Goal: Book appointment/travel/reservation

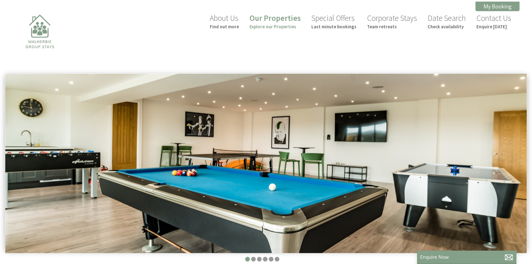
scroll to position [0, 6]
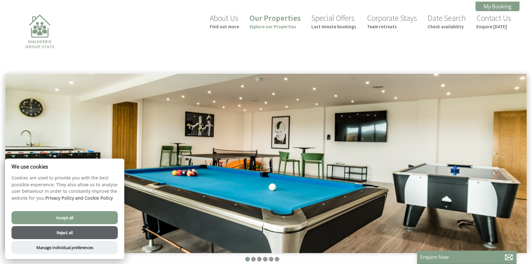
click at [86, 215] on button "Accept all" at bounding box center [64, 217] width 106 height 13
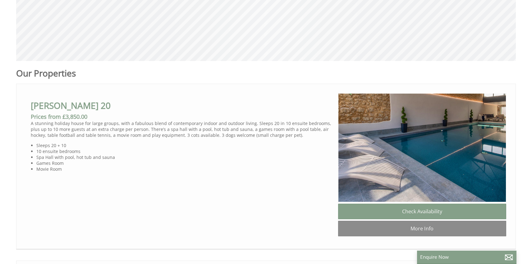
scroll to position [298, 0]
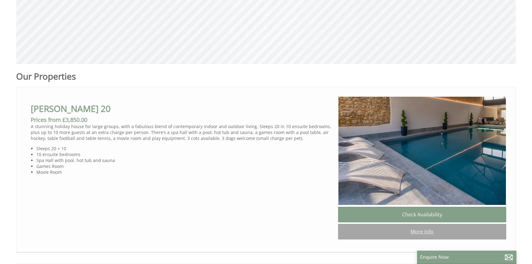
click at [412, 230] on link "More Info" at bounding box center [422, 232] width 168 height 16
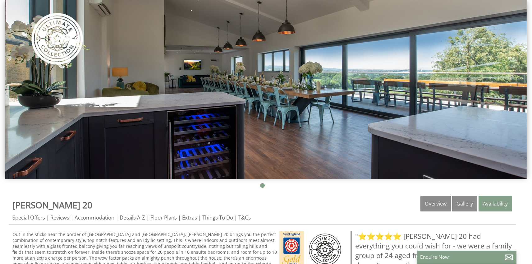
scroll to position [121, 0]
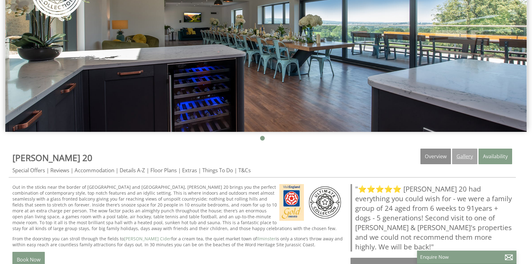
click at [463, 156] on link "Gallery" at bounding box center [464, 156] width 25 height 16
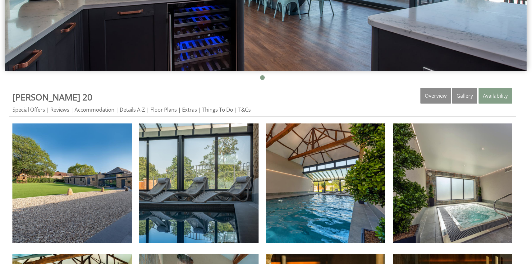
scroll to position [245, 0]
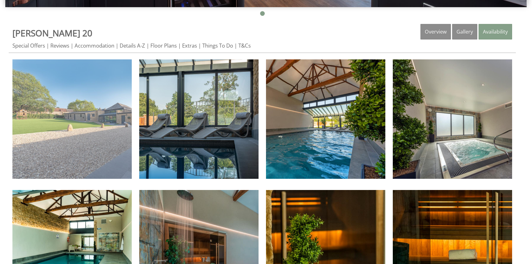
click at [113, 135] on img at bounding box center [71, 118] width 119 height 119
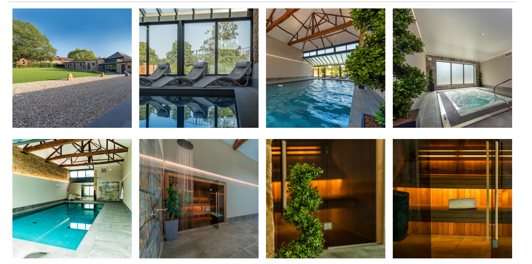
scroll to position [300, 0]
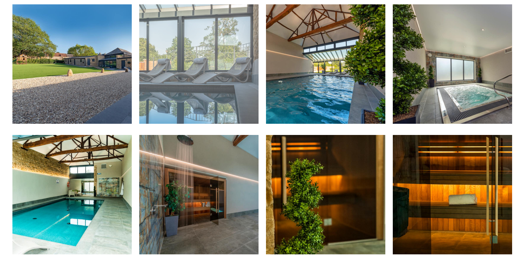
click at [223, 95] on img at bounding box center [198, 63] width 119 height 119
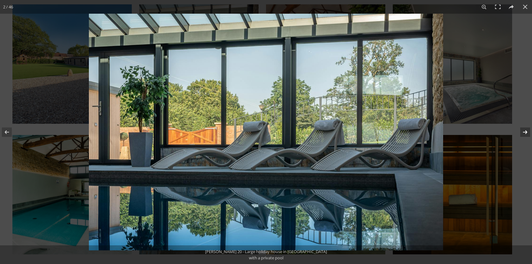
click at [524, 130] on button at bounding box center [521, 131] width 22 height 31
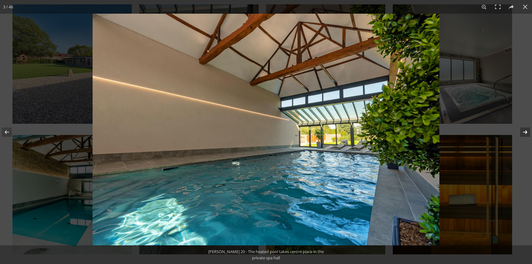
click at [524, 130] on button at bounding box center [521, 131] width 22 height 31
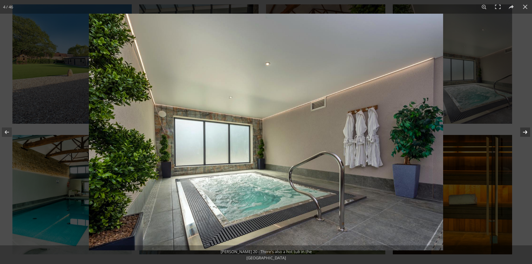
click at [524, 130] on button at bounding box center [521, 131] width 22 height 31
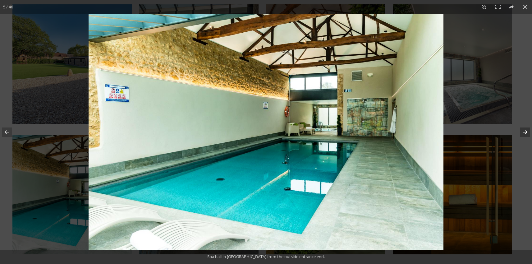
click at [524, 130] on button at bounding box center [521, 131] width 22 height 31
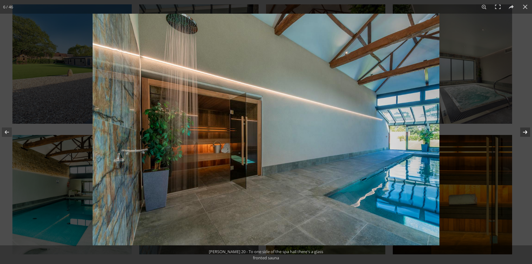
click at [524, 130] on button at bounding box center [521, 131] width 22 height 31
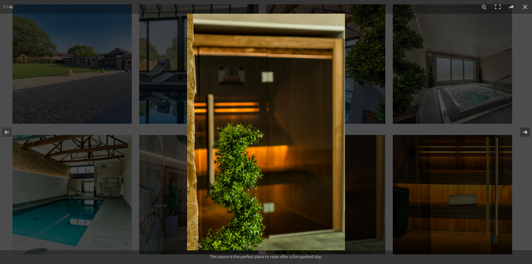
click at [524, 130] on button at bounding box center [521, 131] width 22 height 31
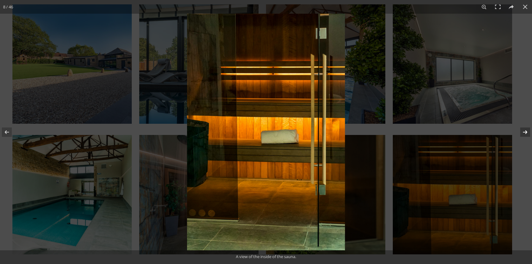
click at [524, 130] on button at bounding box center [521, 131] width 22 height 31
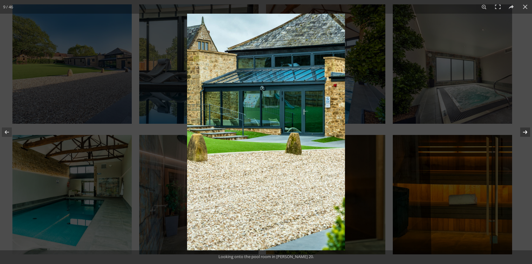
click at [524, 130] on button at bounding box center [521, 131] width 22 height 31
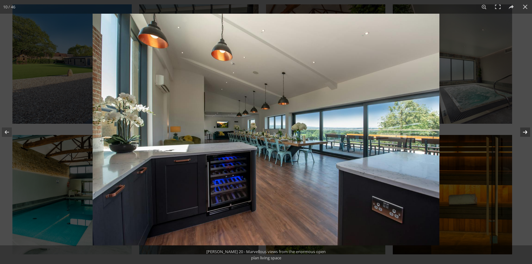
click at [524, 130] on button at bounding box center [521, 131] width 22 height 31
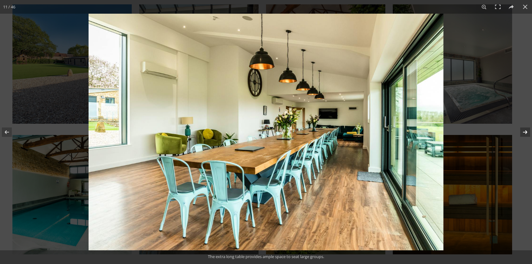
click at [524, 130] on button at bounding box center [521, 131] width 22 height 31
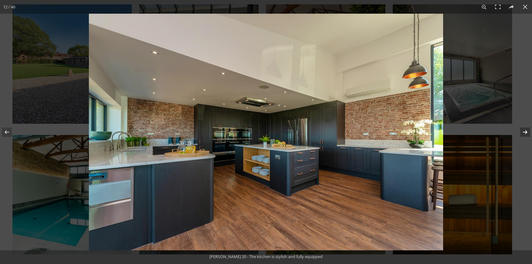
click at [524, 130] on button at bounding box center [521, 131] width 22 height 31
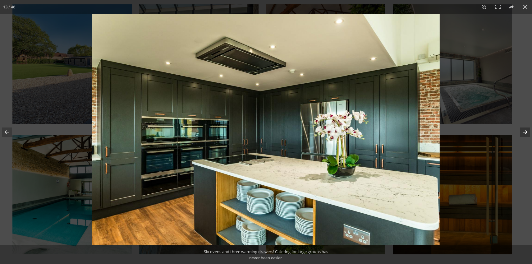
click at [524, 130] on button at bounding box center [521, 131] width 22 height 31
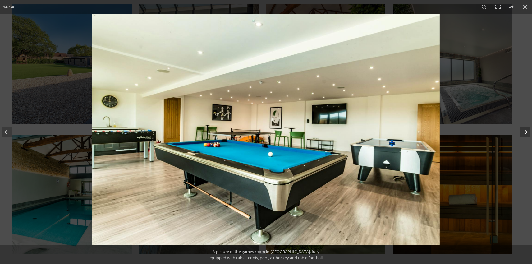
click at [524, 130] on button at bounding box center [521, 131] width 22 height 31
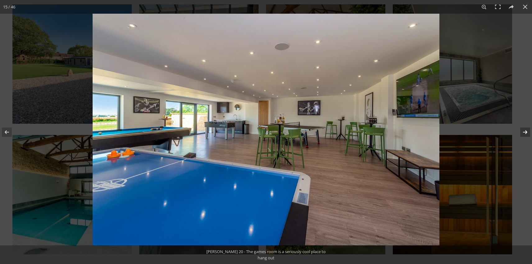
click at [524, 130] on button at bounding box center [521, 131] width 22 height 31
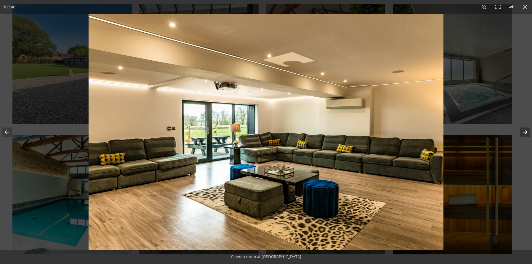
click at [524, 130] on button at bounding box center [521, 131] width 22 height 31
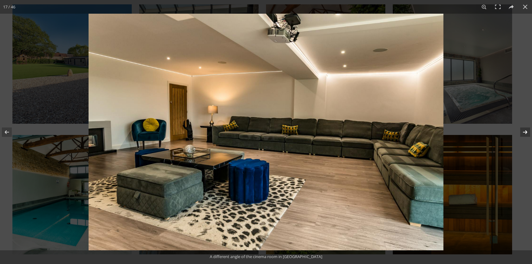
click at [524, 130] on button at bounding box center [521, 131] width 22 height 31
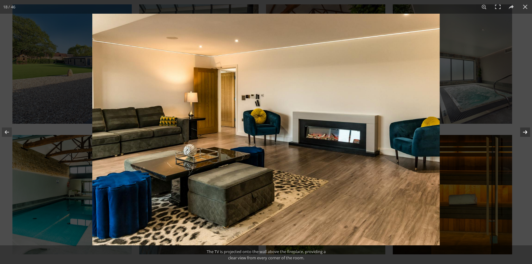
click at [524, 130] on button at bounding box center [521, 131] width 22 height 31
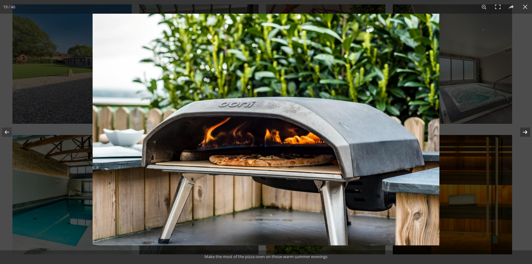
click at [524, 130] on button at bounding box center [521, 131] width 22 height 31
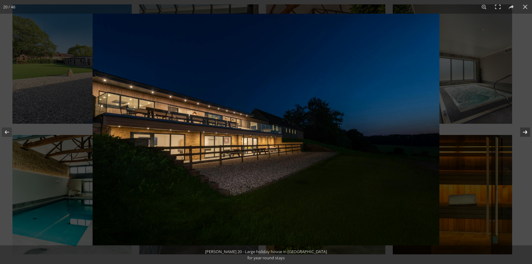
click at [524, 130] on button at bounding box center [521, 131] width 22 height 31
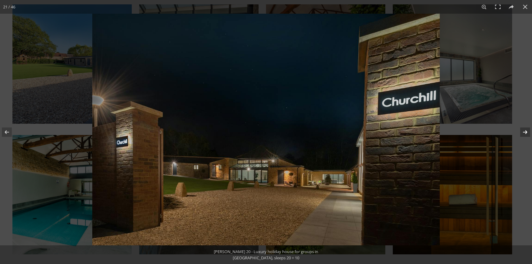
click at [524, 130] on button at bounding box center [521, 131] width 22 height 31
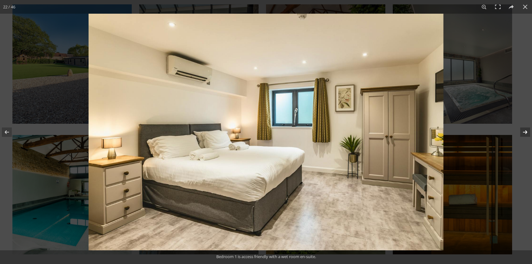
click at [524, 130] on button at bounding box center [521, 131] width 22 height 31
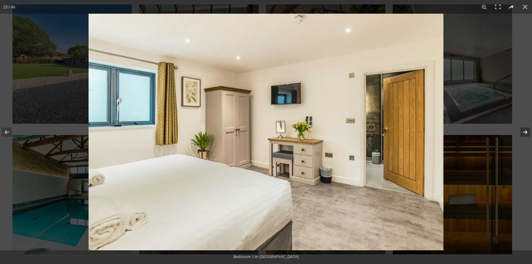
click at [524, 130] on button at bounding box center [521, 131] width 22 height 31
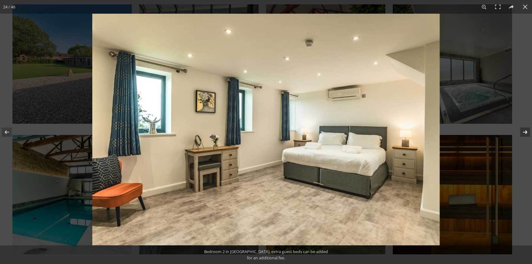
click at [524, 130] on button at bounding box center [521, 131] width 22 height 31
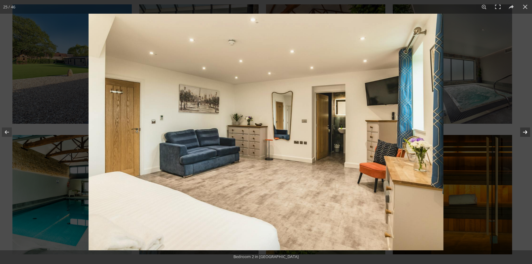
click at [524, 130] on button at bounding box center [521, 131] width 22 height 31
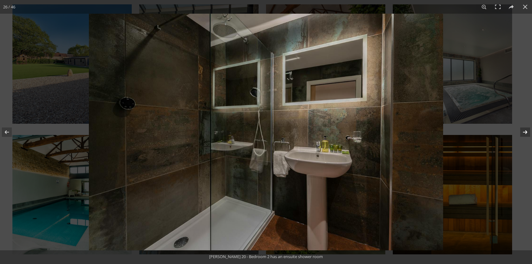
click at [524, 130] on button at bounding box center [521, 131] width 22 height 31
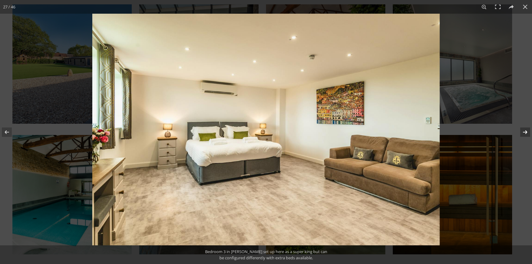
click at [524, 130] on button at bounding box center [521, 131] width 22 height 31
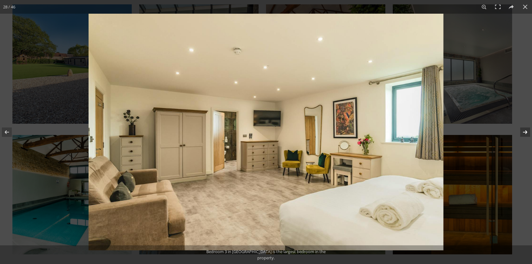
click at [524, 130] on button at bounding box center [521, 131] width 22 height 31
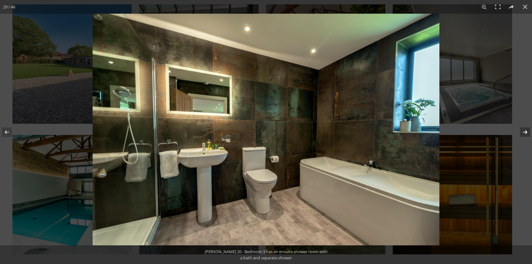
click at [524, 130] on button at bounding box center [521, 131] width 22 height 31
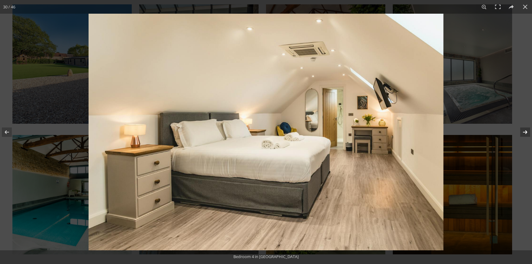
click at [524, 130] on button at bounding box center [521, 131] width 22 height 31
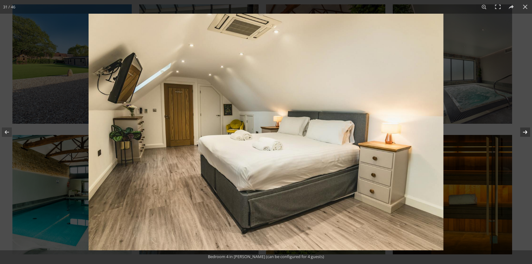
click at [524, 130] on button at bounding box center [521, 131] width 22 height 31
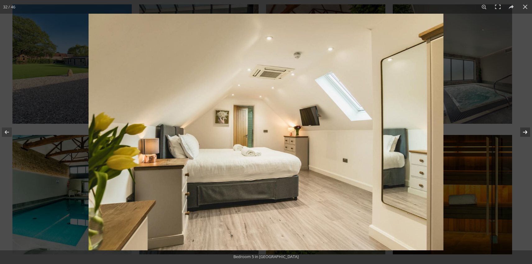
click at [524, 130] on button at bounding box center [521, 131] width 22 height 31
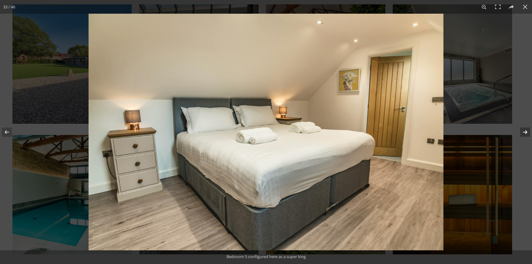
click at [524, 130] on button at bounding box center [521, 131] width 22 height 31
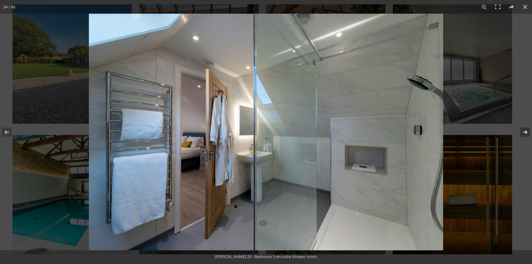
click at [524, 130] on button at bounding box center [521, 131] width 22 height 31
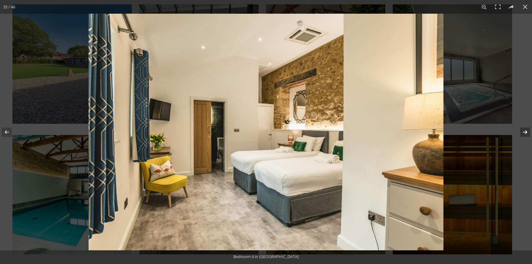
click at [524, 130] on button at bounding box center [521, 131] width 22 height 31
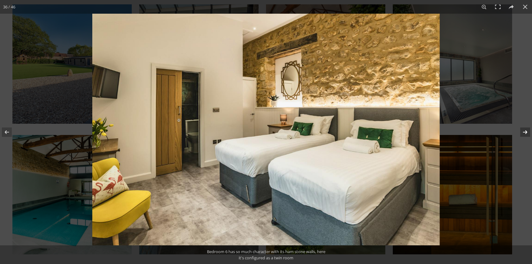
click at [524, 130] on button at bounding box center [521, 131] width 22 height 31
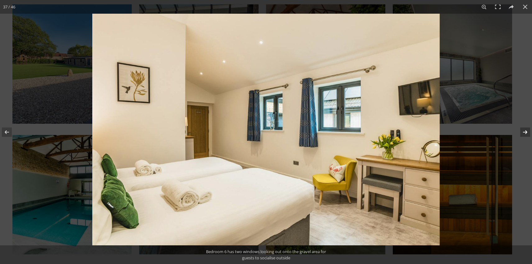
click at [524, 130] on button at bounding box center [521, 131] width 22 height 31
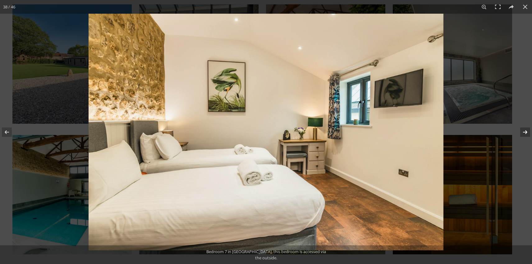
click at [524, 130] on button at bounding box center [521, 131] width 22 height 31
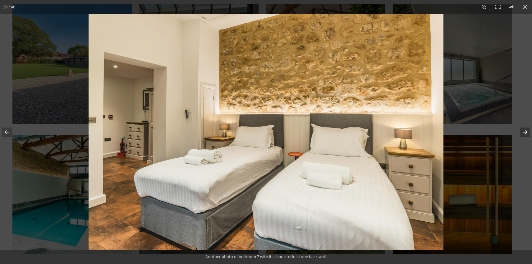
click at [524, 130] on button at bounding box center [521, 131] width 22 height 31
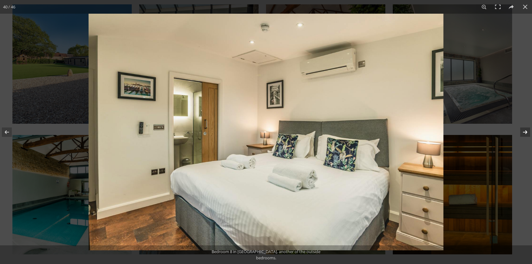
click at [524, 130] on button at bounding box center [521, 131] width 22 height 31
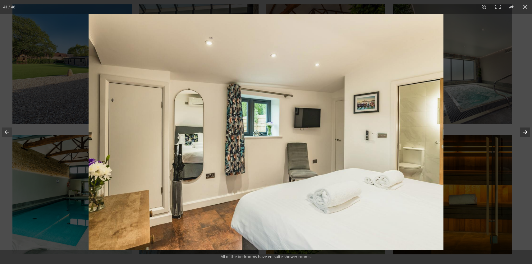
click at [524, 130] on button at bounding box center [521, 131] width 22 height 31
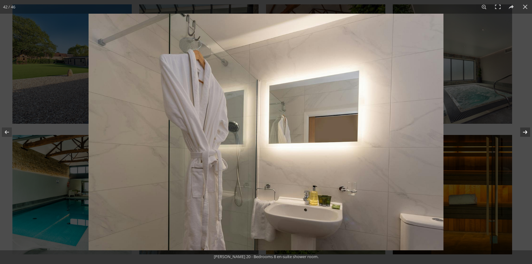
click at [524, 130] on button at bounding box center [521, 131] width 22 height 31
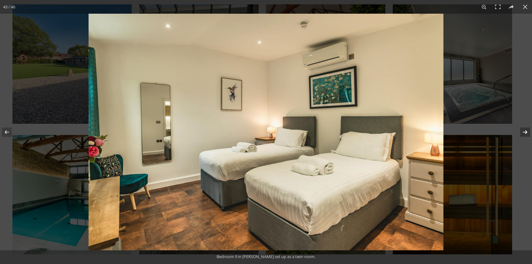
click at [524, 130] on button at bounding box center [521, 131] width 22 height 31
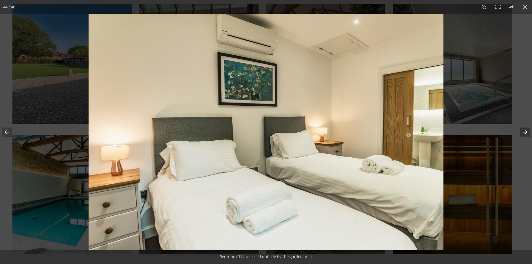
click at [524, 130] on button at bounding box center [521, 131] width 22 height 31
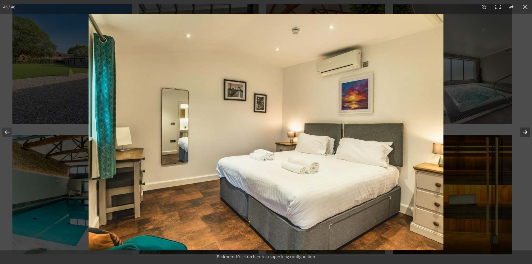
click at [524, 130] on button at bounding box center [521, 131] width 22 height 31
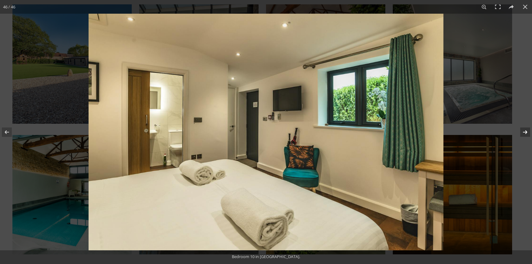
click at [524, 130] on button at bounding box center [521, 131] width 22 height 31
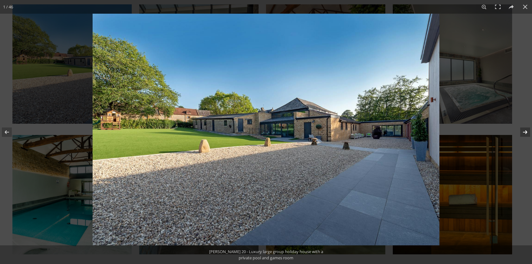
click at [524, 130] on button at bounding box center [521, 131] width 22 height 31
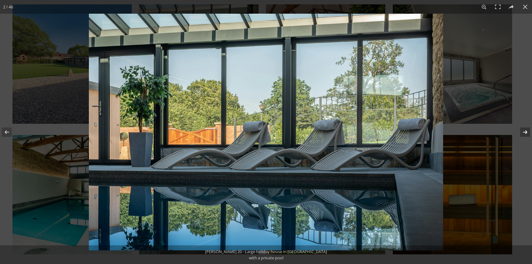
click at [524, 130] on button at bounding box center [521, 131] width 22 height 31
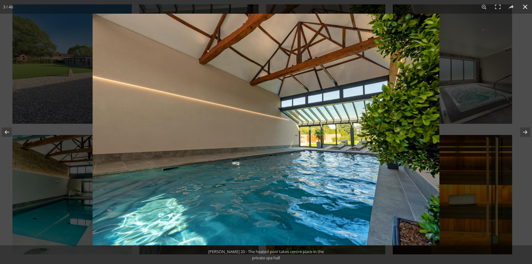
click at [526, 7] on button at bounding box center [525, 7] width 14 height 14
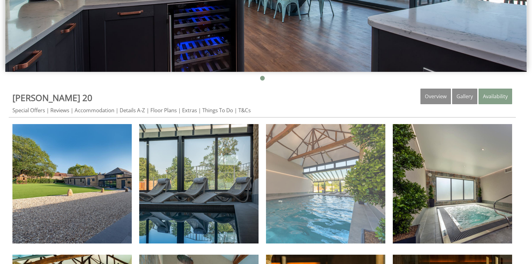
scroll to position [0, 0]
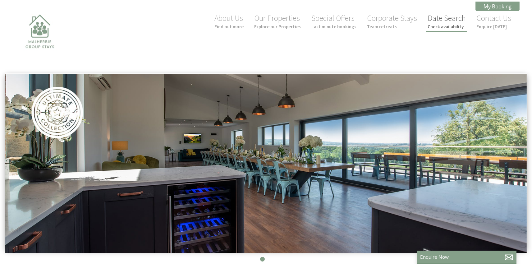
click at [446, 22] on link "Date Search Check availability" at bounding box center [446, 21] width 38 height 16
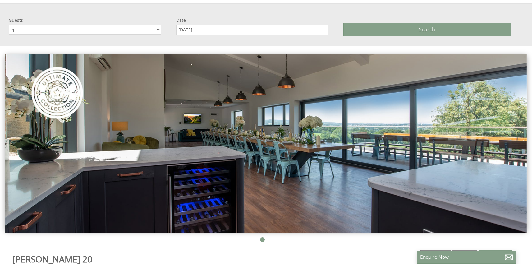
scroll to position [73, 0]
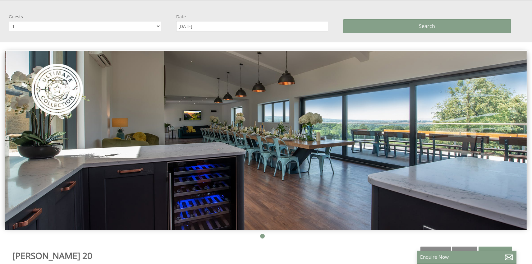
click at [152, 24] on select "1 2 3 4 5 6 7 8 9 10 11 12 13 14 15 16 17 18 19 20 21 22 23 24 25 26 27 28 29 30" at bounding box center [85, 26] width 152 height 10
select select "20"
click at [9, 21] on select "1 2 3 4 5 6 7 8 9 10 11 12 13 14 15 16 17 18 19 20 21 22 23 24 25 26 27 28 29 30" at bounding box center [85, 26] width 152 height 10
click at [214, 26] on input "[DATE]" at bounding box center [252, 26] width 152 height 10
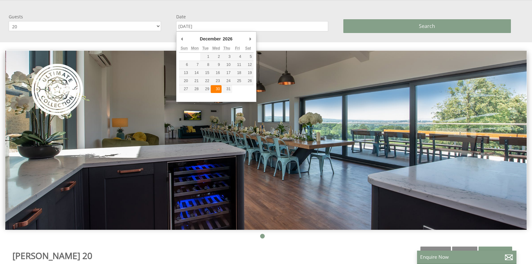
type input "30/12/2026"
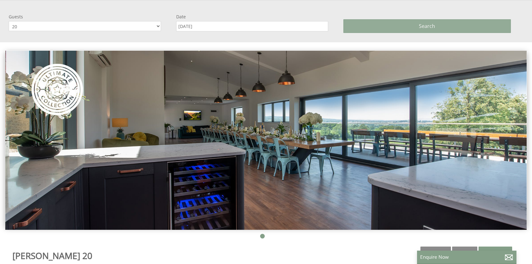
click at [386, 27] on button "Search" at bounding box center [426, 26] width 167 height 14
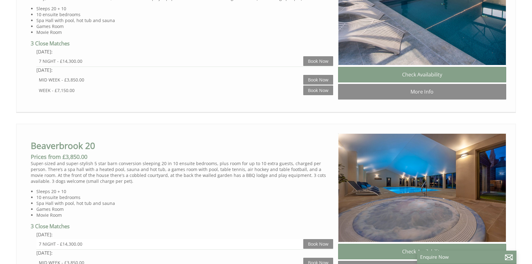
scroll to position [437, 0]
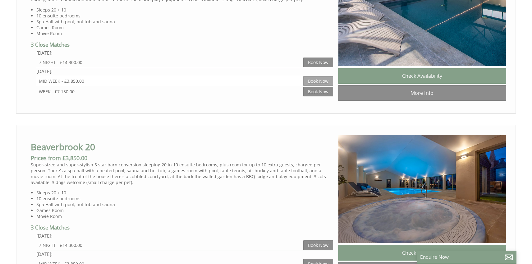
click at [322, 79] on link "Book Now" at bounding box center [318, 81] width 30 height 10
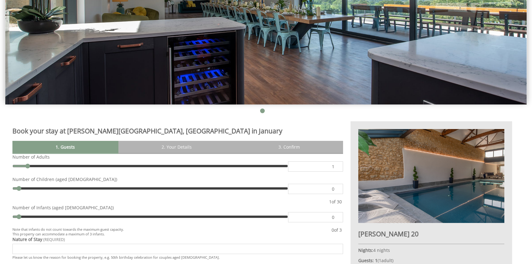
scroll to position [144, 0]
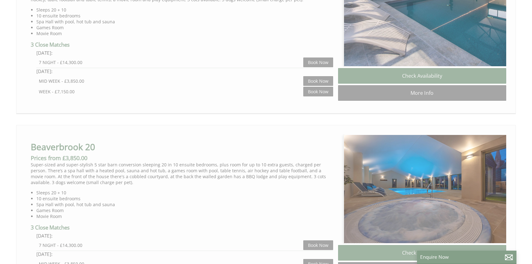
scroll to position [0, 6]
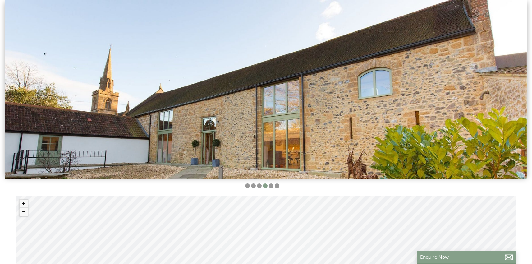
select select "20"
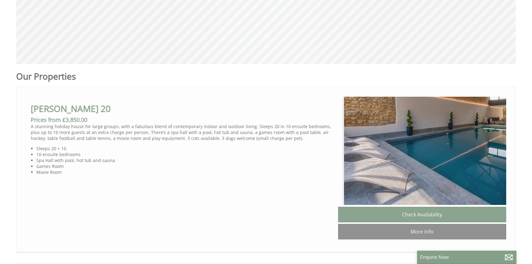
scroll to position [0, 6]
